Goal: Find specific page/section: Find specific page/section

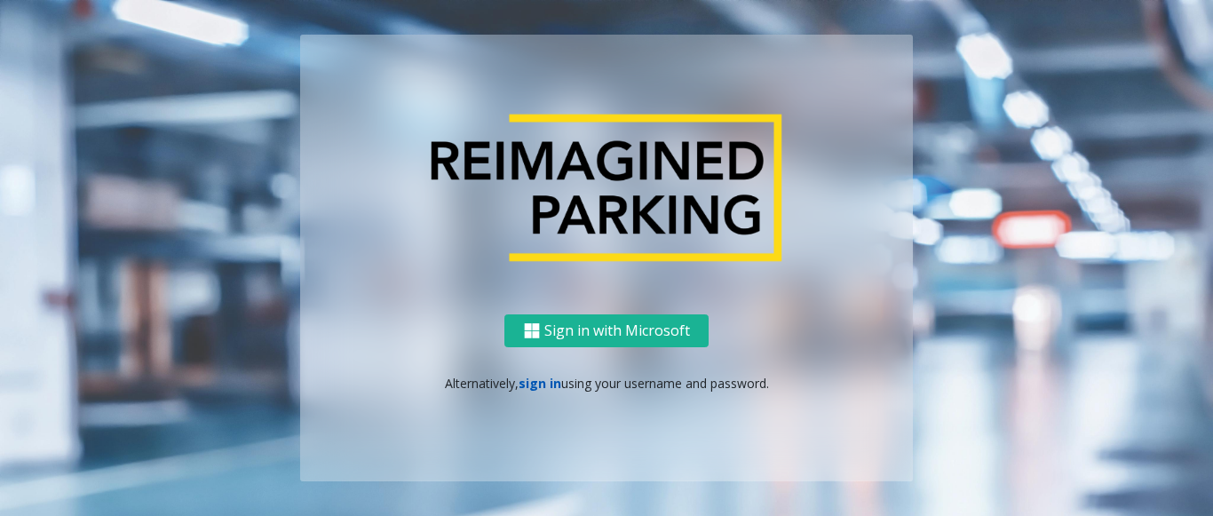
click at [549, 386] on link "sign in" at bounding box center [540, 383] width 43 height 17
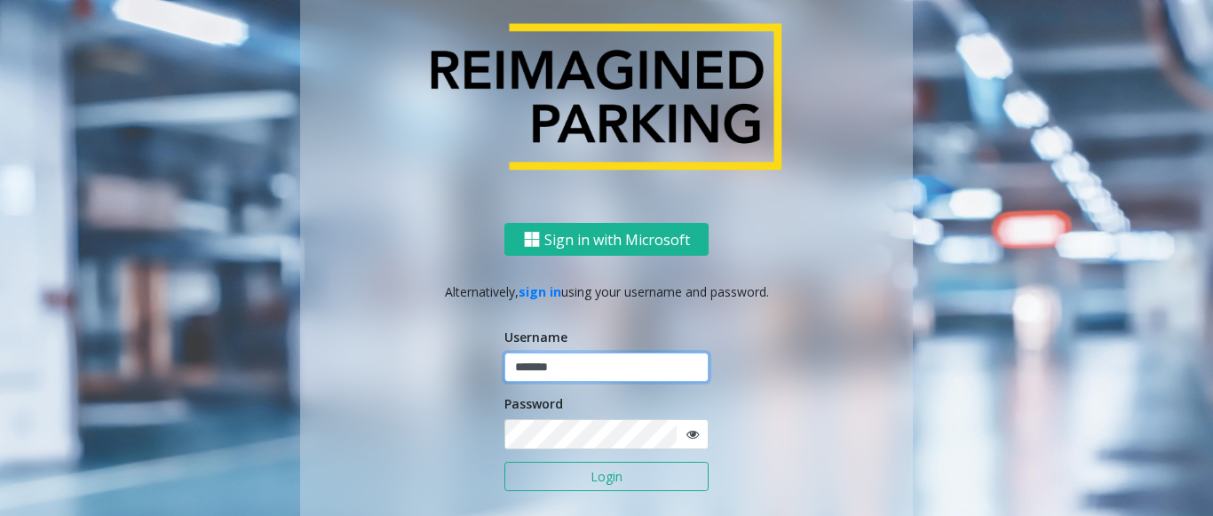
type input "*******"
click at [577, 469] on button "Login" at bounding box center [607, 477] width 204 height 30
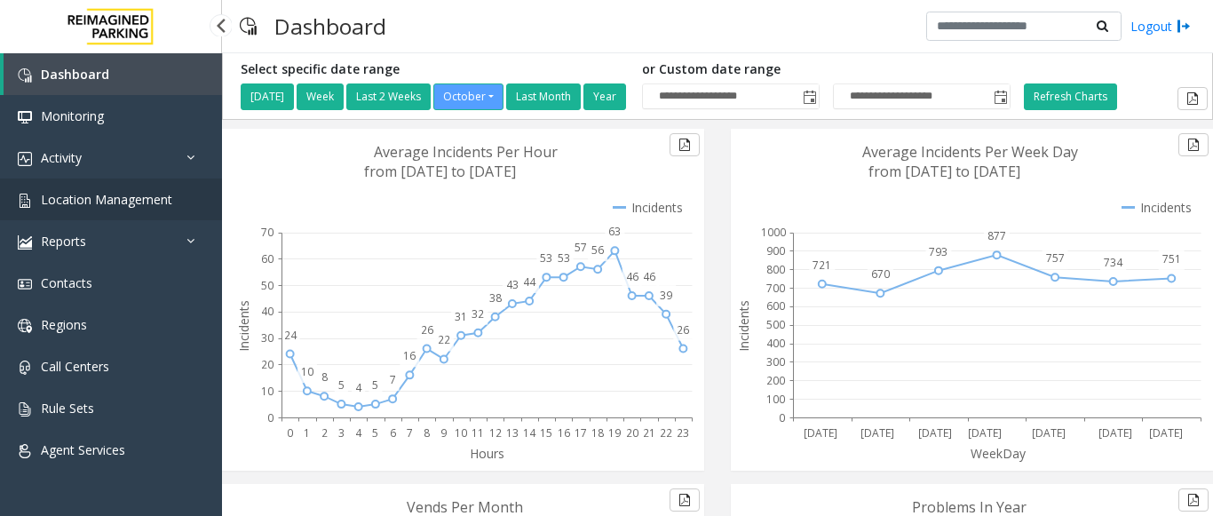
click at [83, 198] on span "Location Management" at bounding box center [106, 199] width 131 height 17
click at [116, 199] on span "Location Management" at bounding box center [106, 199] width 131 height 17
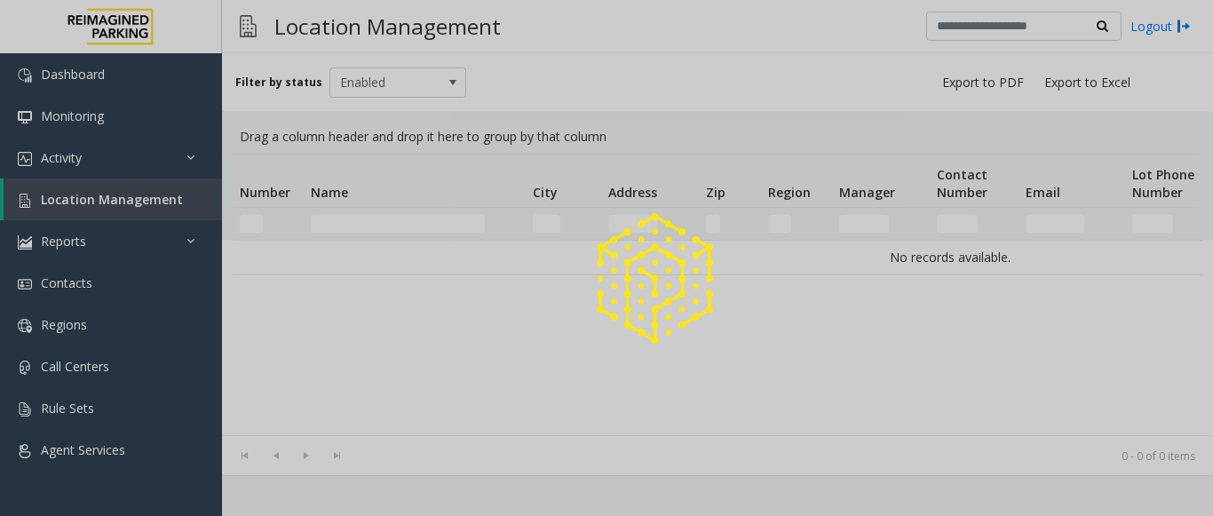
click at [63, 200] on div at bounding box center [606, 258] width 1213 height 516
click at [84, 185] on div at bounding box center [606, 258] width 1213 height 516
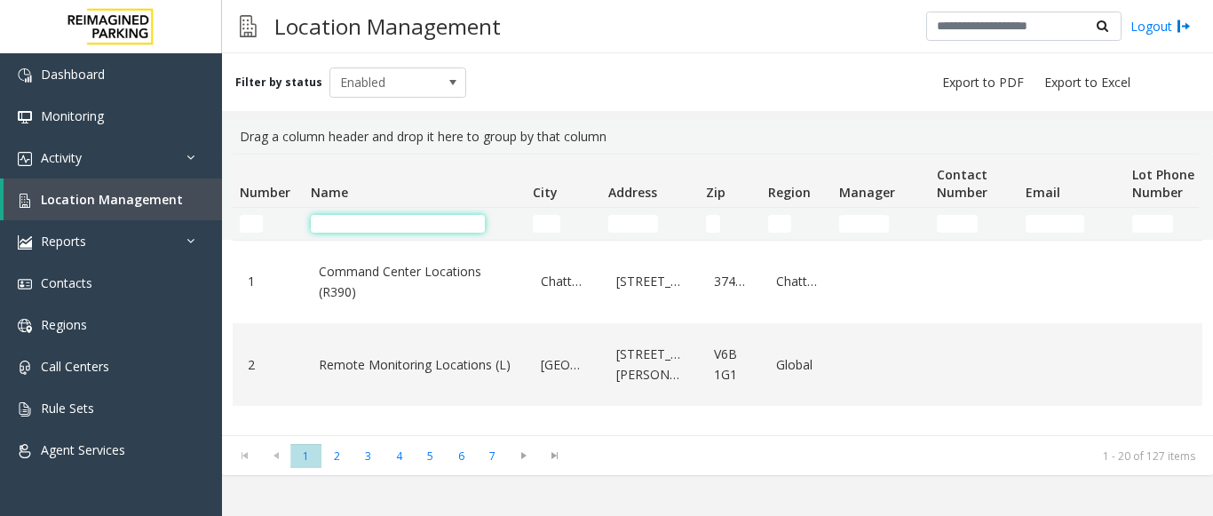
click at [366, 218] on input "Name Filter" at bounding box center [398, 224] width 174 height 18
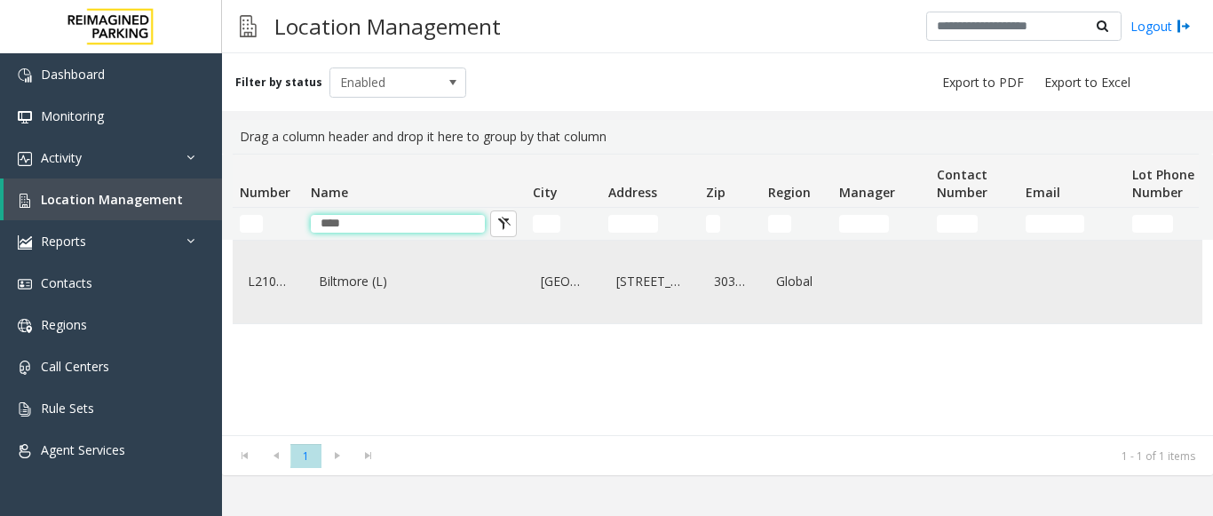
type input "****"
click at [362, 296] on link "Biltmore (L)" at bounding box center [414, 281] width 201 height 28
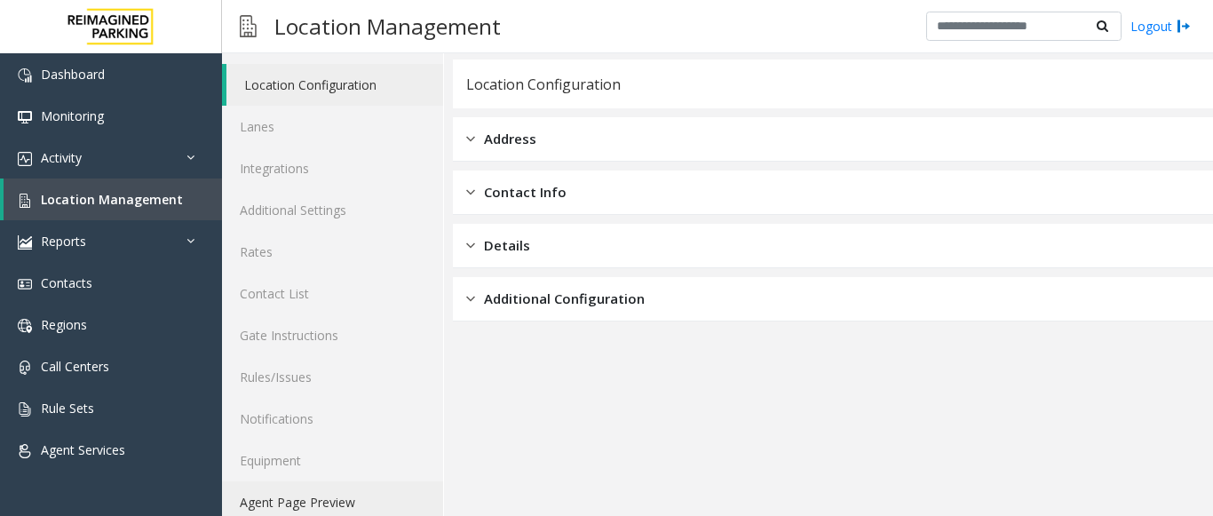
scroll to position [69, 0]
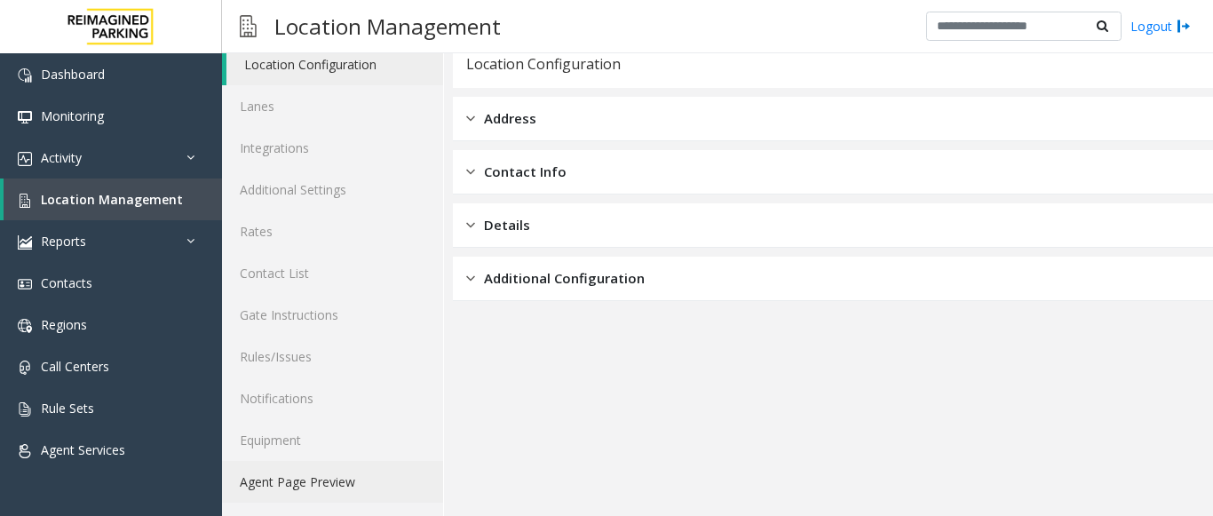
click at [352, 480] on link "Agent Page Preview" at bounding box center [332, 482] width 221 height 42
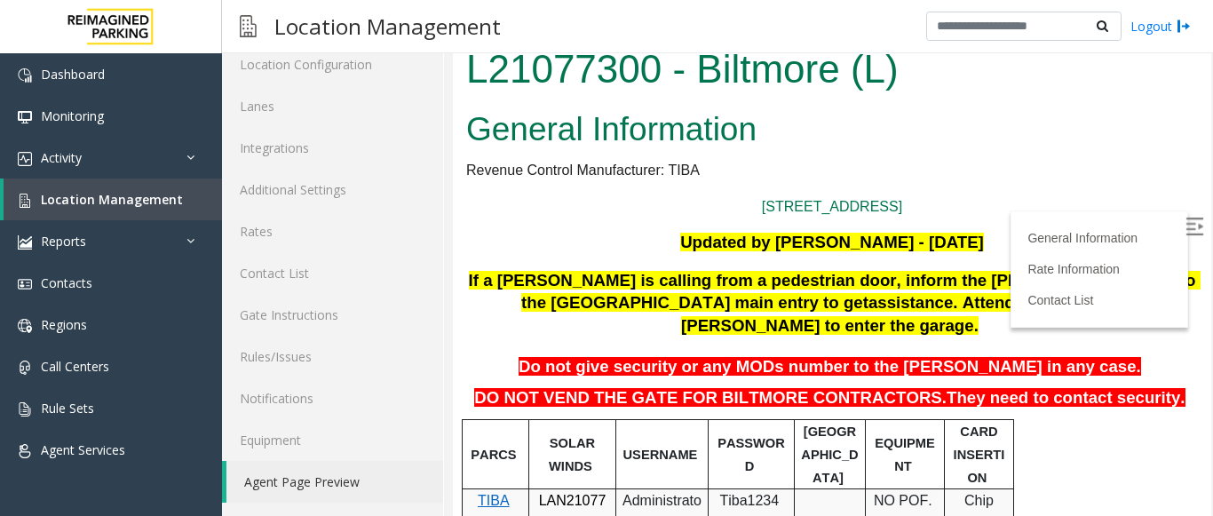
scroll to position [178, 0]
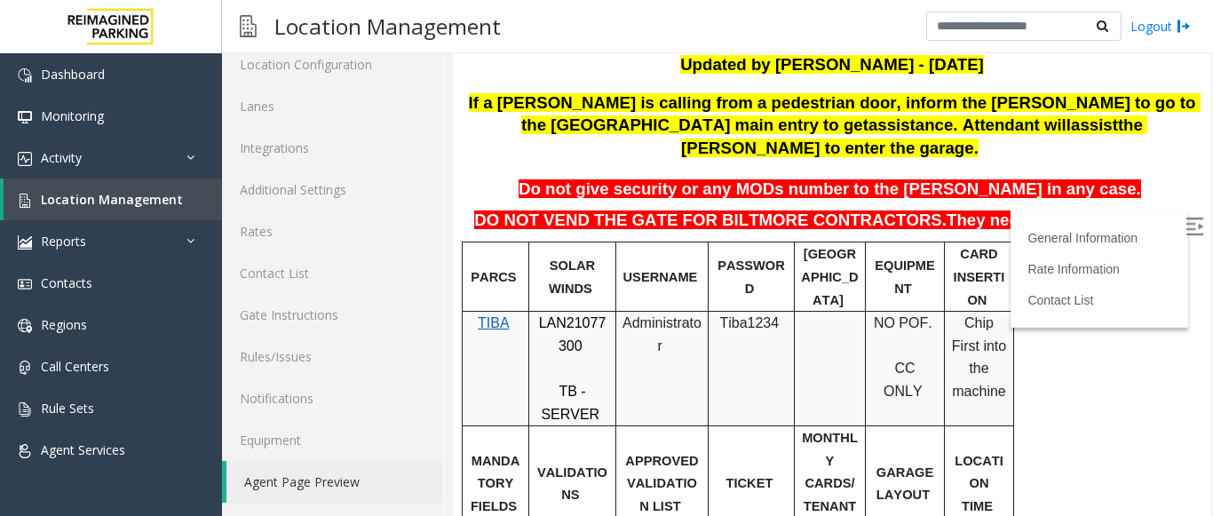
click at [1183, 237] on label at bounding box center [1196, 229] width 27 height 27
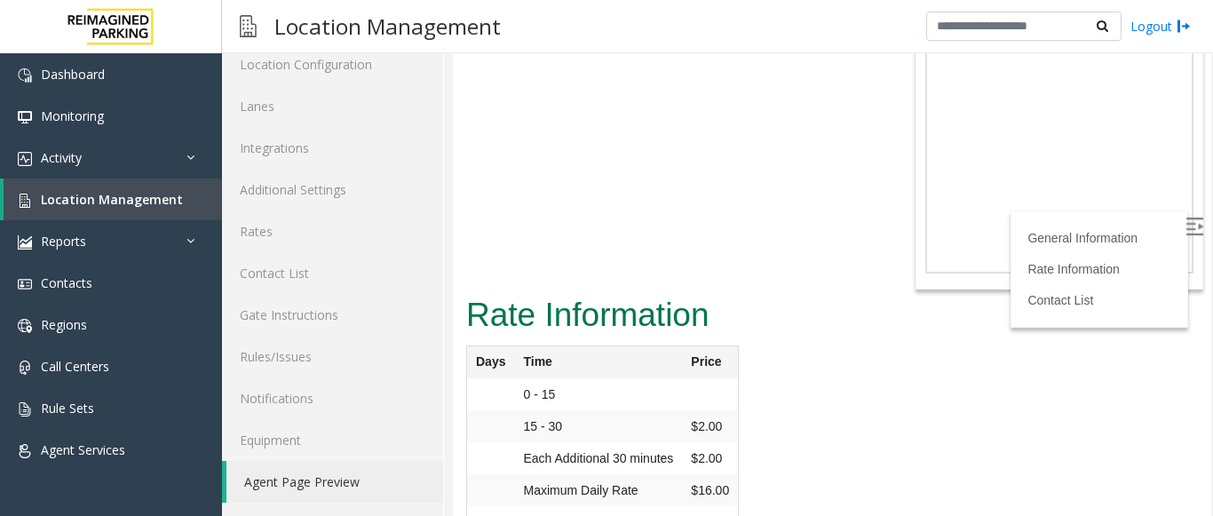
scroll to position [1306, 0]
